Goal: Answer question/provide support: Share knowledge or assist other users

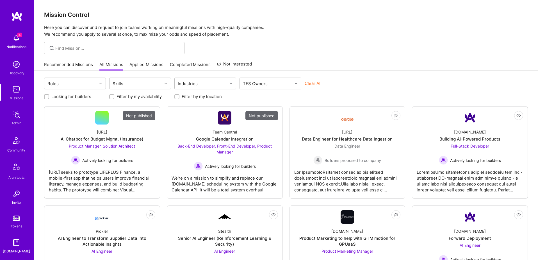
click at [13, 118] on img at bounding box center [16, 114] width 11 height 11
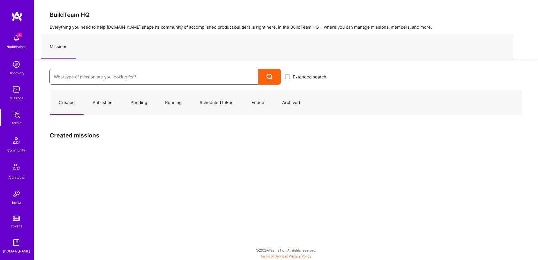
click at [139, 73] on input at bounding box center [154, 77] width 200 height 14
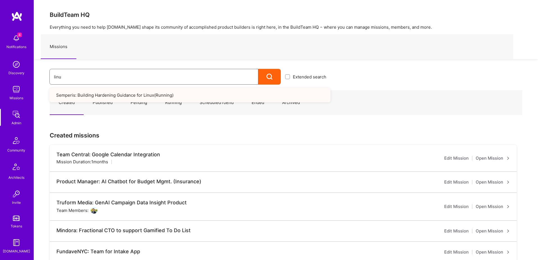
type input "linu"
click at [167, 99] on link "Semperis: Building Hardening Guidance for Linux ( Running )" at bounding box center [189, 95] width 281 height 14
click at [131, 94] on link "Semperis: Building Hardening Guidance for Linux ( Running )" at bounding box center [189, 95] width 281 height 14
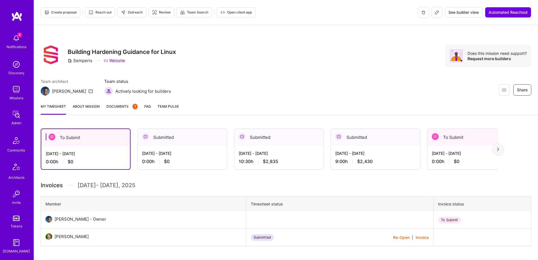
click at [467, 10] on span "See builder view" at bounding box center [463, 13] width 31 height 6
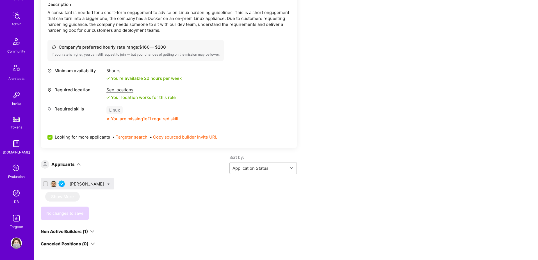
scroll to position [171, 0]
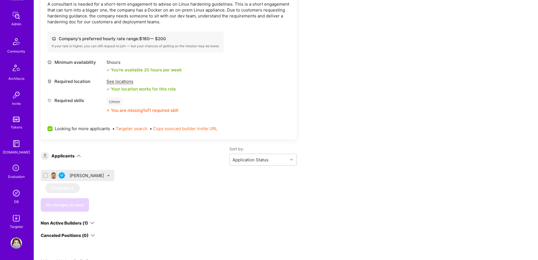
click at [15, 196] on img at bounding box center [16, 192] width 11 height 11
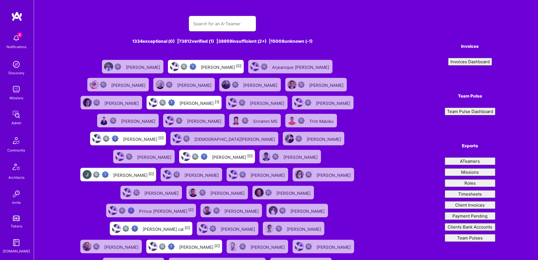
click at [208, 22] on input "text" at bounding box center [222, 24] width 58 height 14
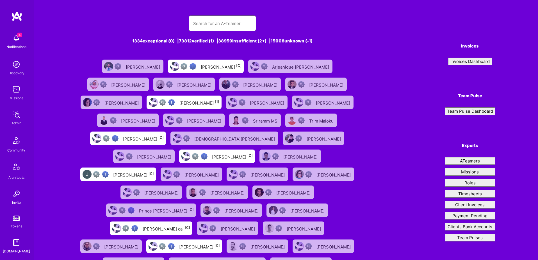
paste input "a.team@l8r.net"
type input "a.team@l8r.net"
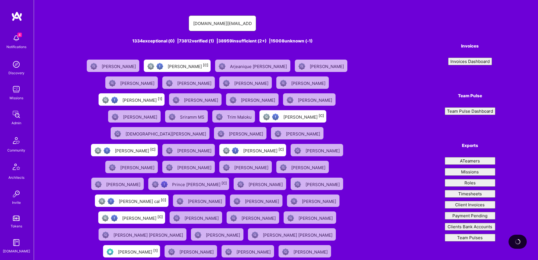
scroll to position [0, 0]
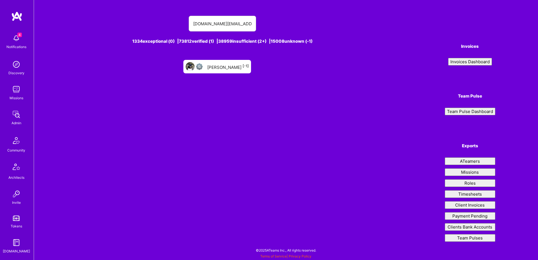
click at [227, 66] on div "Brad Barnett [-1]" at bounding box center [228, 66] width 42 height 7
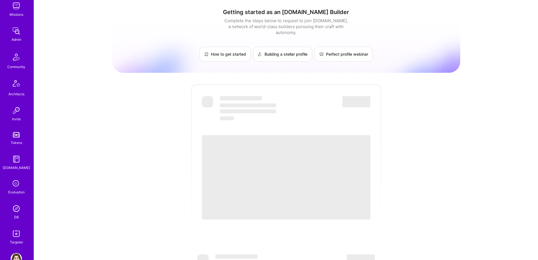
scroll to position [99, 0]
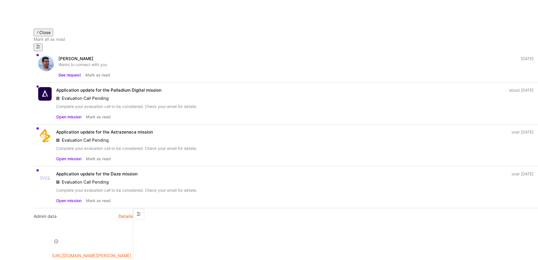
click at [42, 31] on button "Close" at bounding box center [43, 33] width 19 height 8
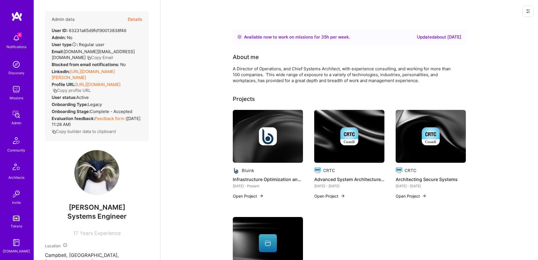
click at [525, 9] on button at bounding box center [527, 11] width 11 height 11
click at [505, 28] on button "Login as [PERSON_NAME]" at bounding box center [503, 24] width 59 height 14
